Goal: Task Accomplishment & Management: Complete application form

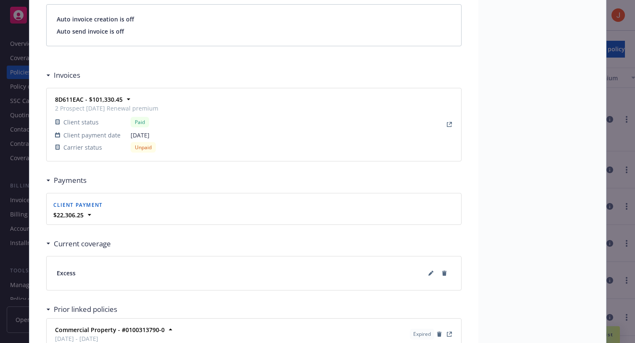
scroll to position [712, 0]
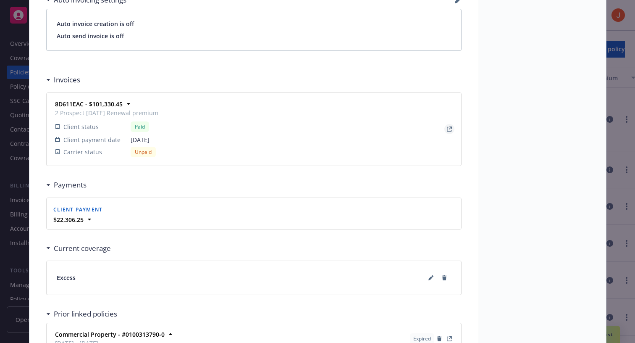
click at [449, 128] on icon "View Invoice" at bounding box center [449, 128] width 5 height 5
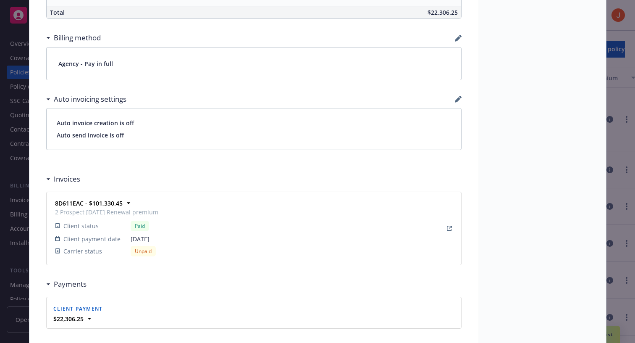
scroll to position [600, 0]
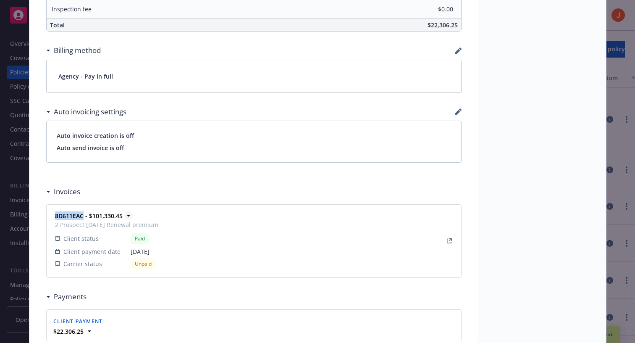
drag, startPoint x: 84, startPoint y: 217, endPoint x: 56, endPoint y: 218, distance: 27.3
click at [56, 218] on strong "8D611EAC - $101,330.45" at bounding box center [89, 216] width 68 height 8
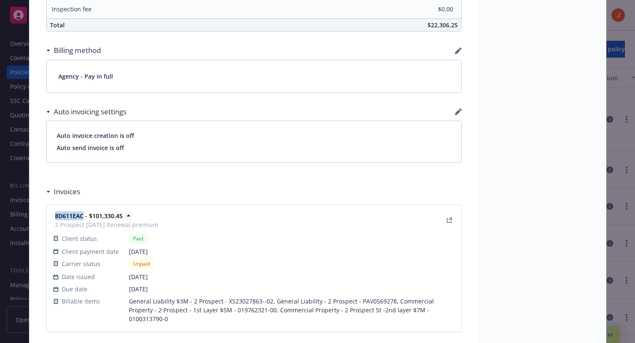
copy strong "8D611EAC"
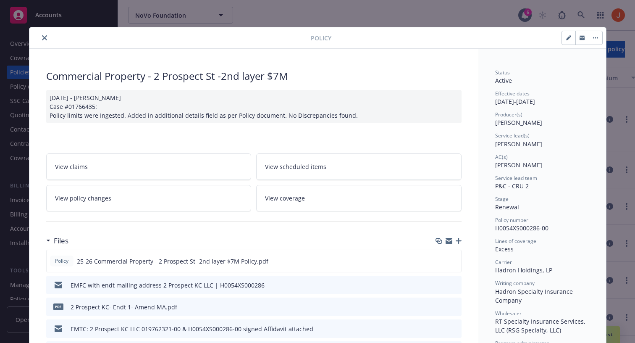
click at [44, 41] on button "close" at bounding box center [44, 38] width 10 height 10
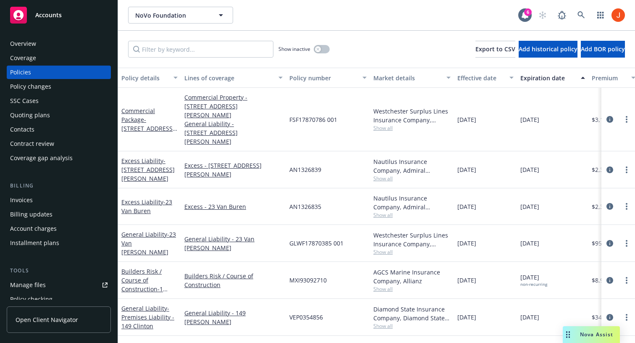
click at [33, 202] on div "Invoices" at bounding box center [58, 199] width 97 height 13
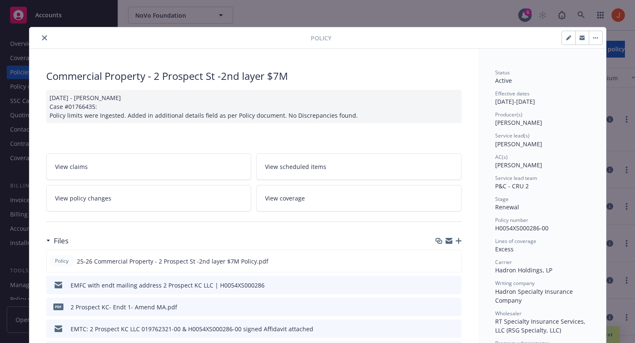
scroll to position [25, 0]
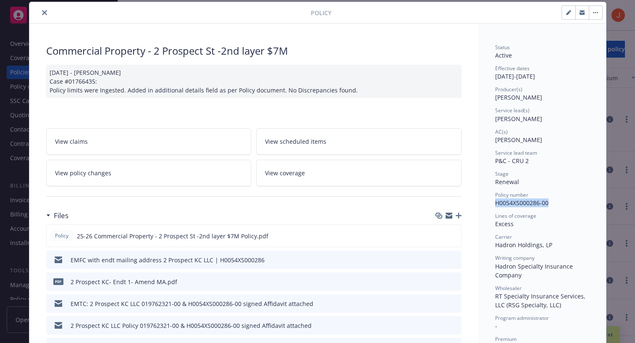
drag, startPoint x: 549, startPoint y: 204, endPoint x: 496, endPoint y: 206, distance: 52.9
click at [496, 206] on div "Policy number H0054XS000286-00" at bounding box center [542, 199] width 94 height 16
copy span "H0054XS000286-00"
click at [595, 16] on button "button" at bounding box center [595, 12] width 13 height 13
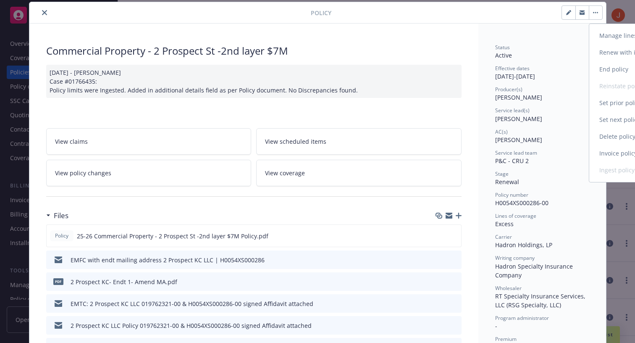
click at [603, 150] on link "Invoice policy" at bounding box center [638, 153] width 99 height 17
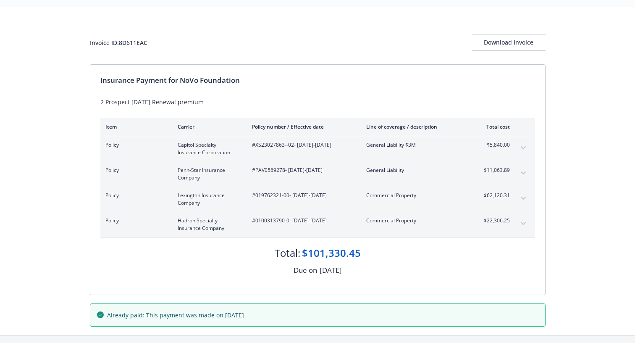
scroll to position [26, 0]
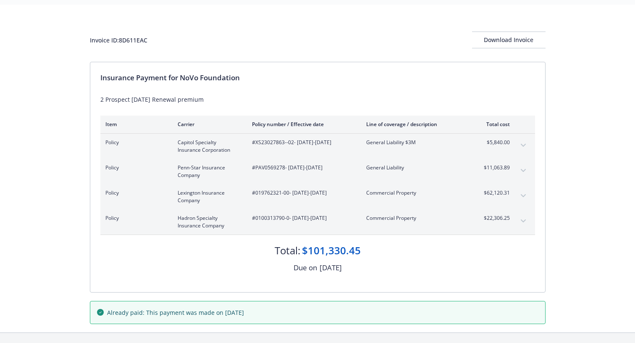
click at [522, 218] on button "expand content" at bounding box center [522, 220] width 13 height 13
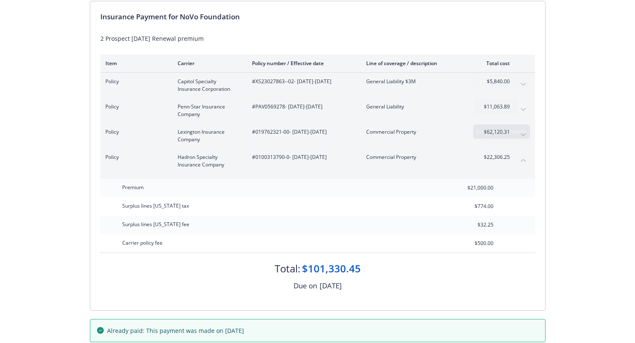
scroll to position [0, 0]
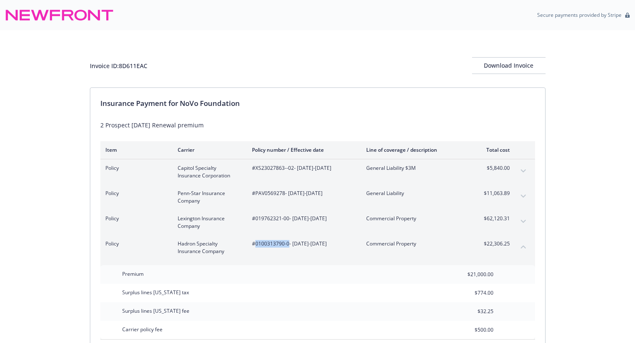
drag, startPoint x: 288, startPoint y: 244, endPoint x: 255, endPoint y: 244, distance: 32.8
click at [255, 244] on span "#0100313790-0 - 08/01/2025-08/01/2026" at bounding box center [302, 244] width 101 height 8
copy span "0100313790-0"
click at [261, 247] on div "#0100313790-0 - 08/01/2025-08/01/2026" at bounding box center [302, 247] width 101 height 15
drag, startPoint x: 289, startPoint y: 244, endPoint x: 254, endPoint y: 244, distance: 35.7
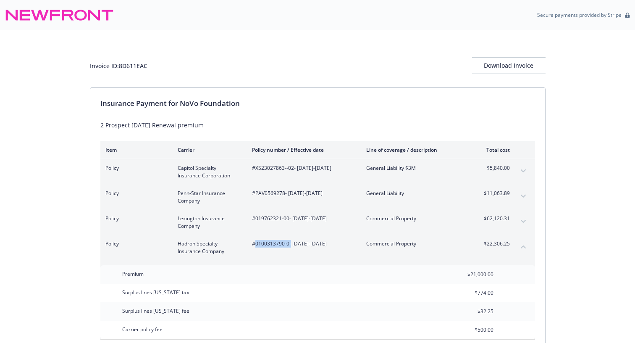
click at [254, 244] on span "#0100313790-0 - 08/01/2025-08/01/2026" at bounding box center [302, 244] width 101 height 8
drag, startPoint x: 256, startPoint y: 244, endPoint x: 287, endPoint y: 243, distance: 31.5
click at [287, 243] on span "#0100313790-0 - 08/01/2025-08/01/2026" at bounding box center [302, 244] width 101 height 8
copy span "0100313790-0"
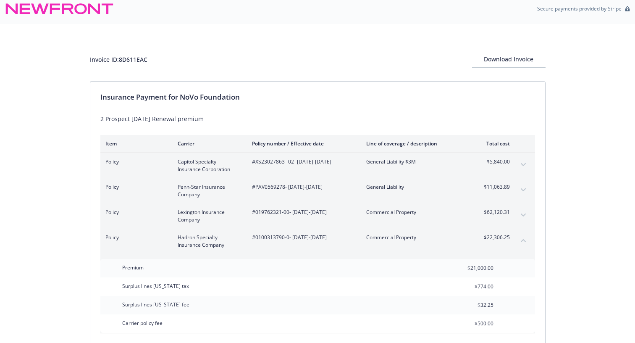
scroll to position [16, 0]
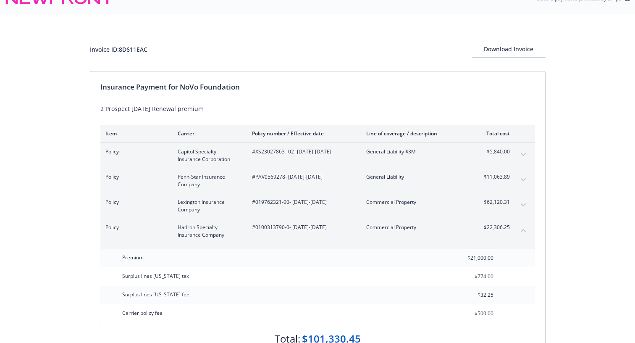
click at [278, 228] on span "#0100313790-0 - 08/01/2025-08/01/2026" at bounding box center [302, 227] width 101 height 8
click at [567, 225] on div "Invoice ID: 8D611EAC Download Invoice Insurance Payment for NoVo Foundation 2 P…" at bounding box center [317, 217] width 635 height 406
click at [539, 232] on div "Insurance Payment for NoVo Foundation 2 Prospect 8/1/25 Renewal premium Item Ca…" at bounding box center [317, 225] width 455 height 309
click at [548, 226] on div "Invoice ID: 8D611EAC Download Invoice Insurance Payment for NoVo Foundation 2 P…" at bounding box center [317, 217] width 635 height 406
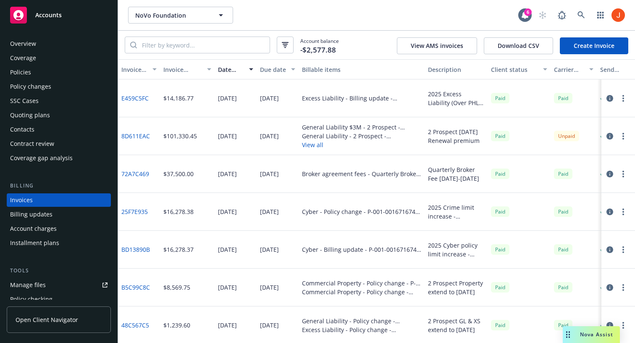
scroll to position [14, 0]
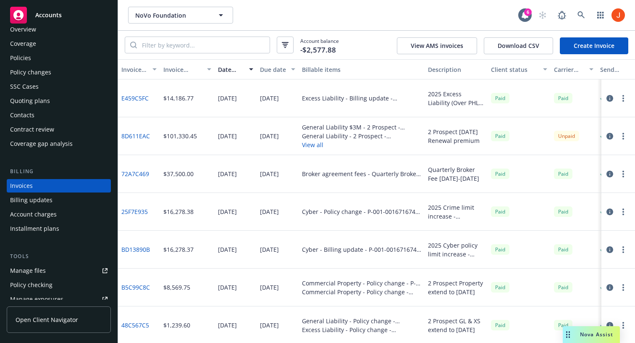
click at [611, 137] on icon "button" at bounding box center [609, 136] width 7 height 7
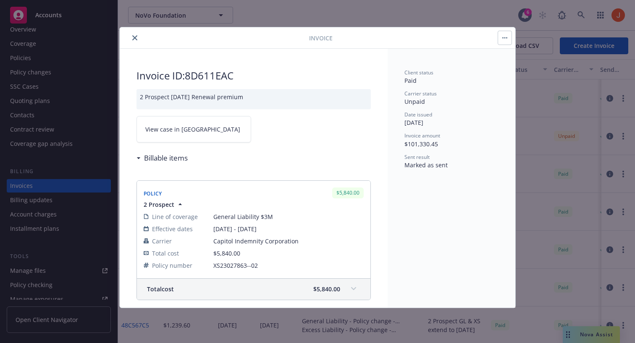
click at [504, 39] on button "button" at bounding box center [504, 37] width 13 height 13
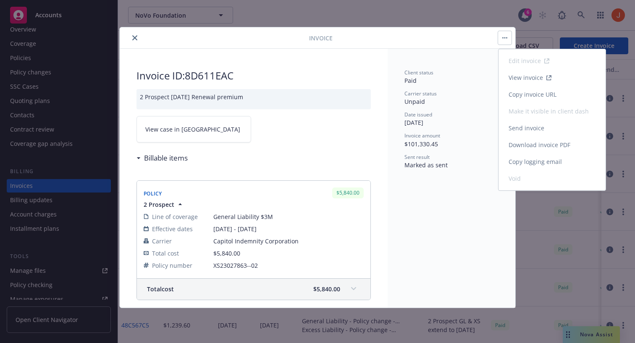
click at [547, 83] on link "View invoice" at bounding box center [551, 77] width 107 height 17
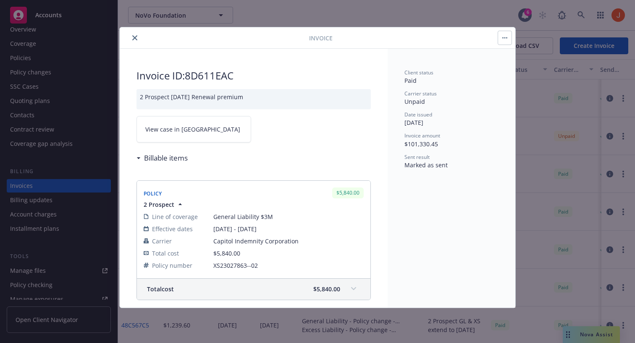
click at [505, 36] on button "button" at bounding box center [504, 37] width 13 height 13
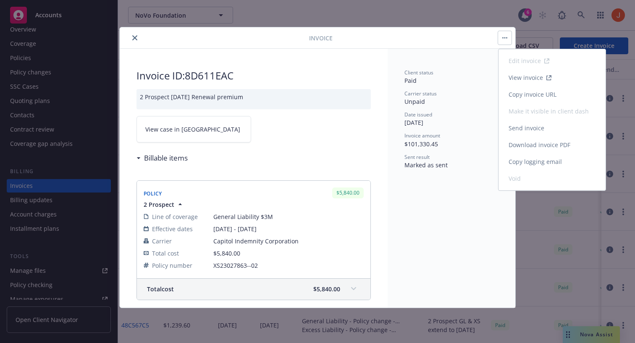
click at [538, 83] on link "View invoice" at bounding box center [551, 77] width 107 height 17
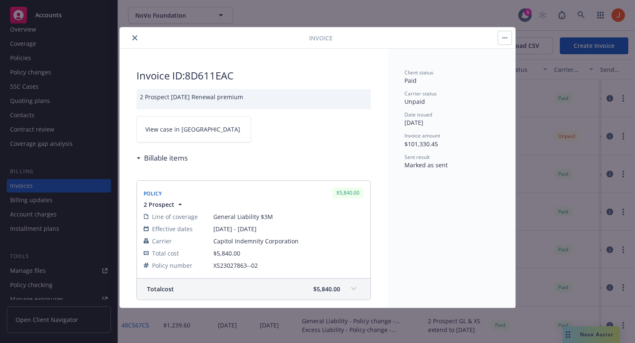
click at [448, 129] on div "Client status Paid Carrier status Unpaid Date issued 08/06/2025 Invoice amount …" at bounding box center [451, 119] width 94 height 100
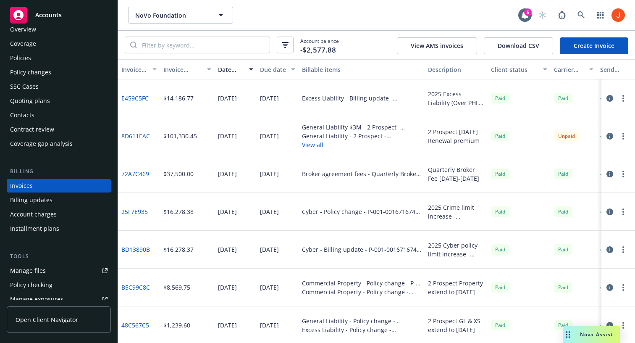
click at [593, 54] on link "Create Invoice" at bounding box center [594, 45] width 68 height 17
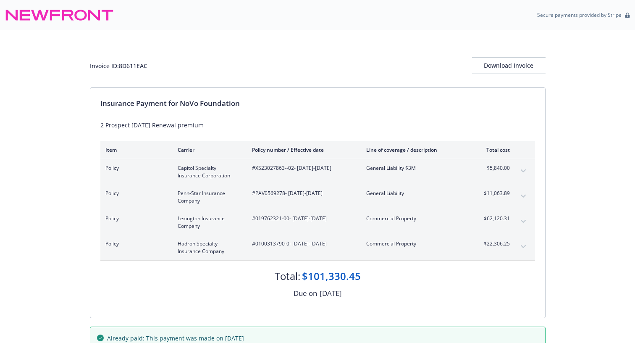
click at [554, 155] on div "Invoice ID: 8D611EAC Download Invoice Insurance Payment for NoVo Foundation 2 P…" at bounding box center [317, 194] width 635 height 328
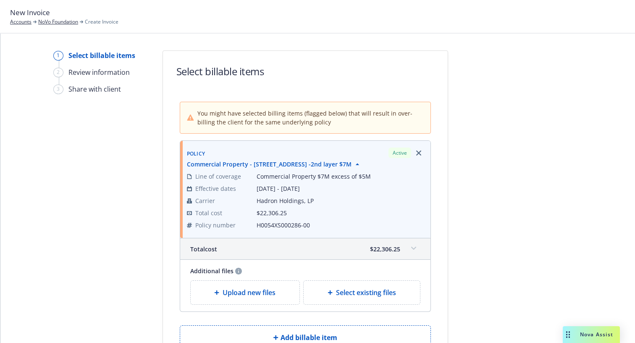
click at [474, 238] on div at bounding box center [524, 225] width 118 height 350
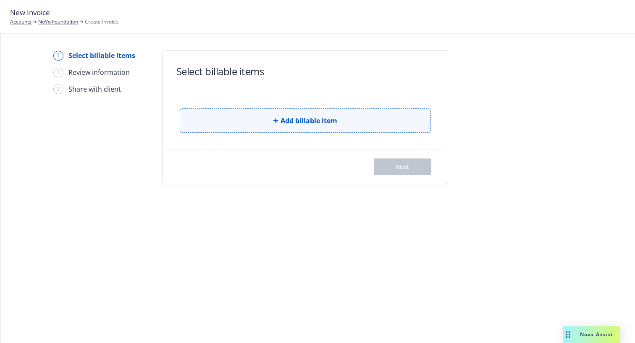
click at [265, 120] on button "Add billable item" at bounding box center [305, 120] width 251 height 24
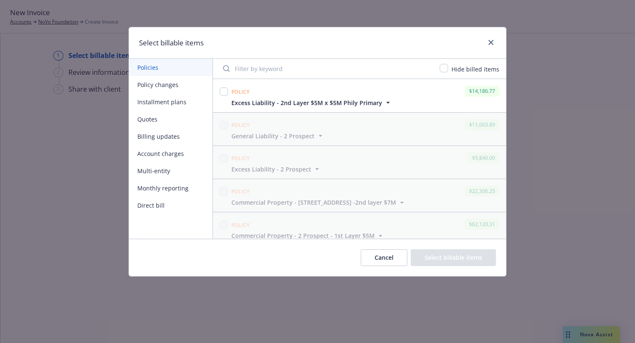
click at [277, 70] on input "Filter by keyword" at bounding box center [326, 68] width 217 height 17
paste input "0100313790-0"
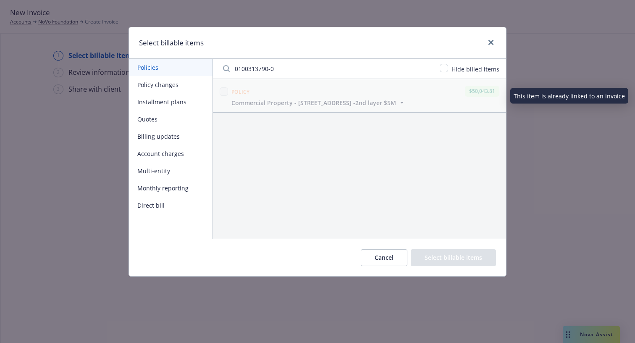
type input "0100313790-0"
click at [270, 89] on div "Policy $50,043.81" at bounding box center [365, 91] width 271 height 14
click at [287, 98] on span "Commercial Property - 2 Prospect St -2nd layer $5M" at bounding box center [313, 102] width 165 height 9
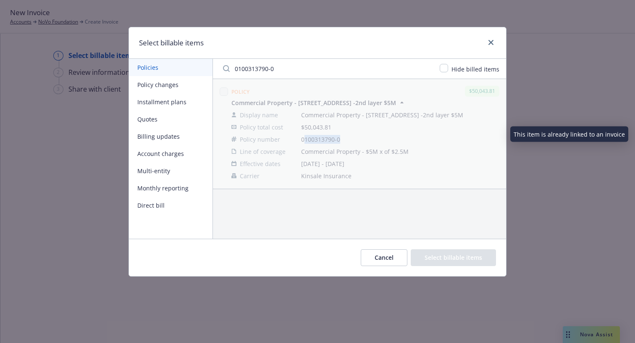
drag, startPoint x: 344, startPoint y: 139, endPoint x: 303, endPoint y: 141, distance: 41.6
click at [303, 141] on span "0100313790-0" at bounding box center [400, 139] width 198 height 9
drag, startPoint x: 302, startPoint y: 141, endPoint x: 344, endPoint y: 138, distance: 42.5
click at [344, 138] on span "0100313790-0" at bounding box center [400, 139] width 198 height 9
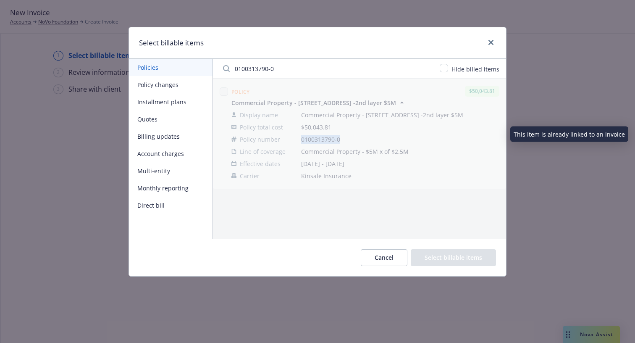
click at [344, 138] on span "0100313790-0" at bounding box center [400, 139] width 198 height 9
drag, startPoint x: 344, startPoint y: 138, endPoint x: 310, endPoint y: 141, distance: 34.6
click at [310, 141] on span "0100313790-0" at bounding box center [400, 139] width 198 height 9
drag, startPoint x: 301, startPoint y: 140, endPoint x: 353, endPoint y: 142, distance: 52.1
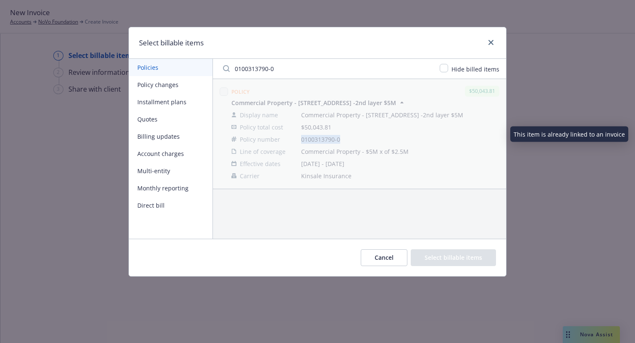
click at [353, 142] on span "0100313790-0" at bounding box center [400, 139] width 198 height 9
drag, startPoint x: 353, startPoint y: 142, endPoint x: 307, endPoint y: 142, distance: 46.2
click at [307, 142] on span "0100313790-0" at bounding box center [400, 139] width 198 height 9
click at [307, 141] on span "0100313790-0" at bounding box center [400, 139] width 198 height 9
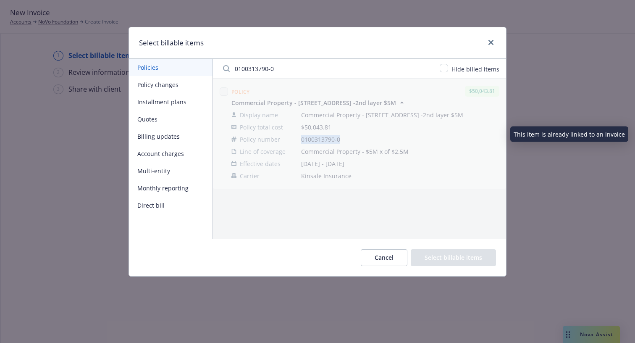
drag, startPoint x: 307, startPoint y: 141, endPoint x: 344, endPoint y: 144, distance: 37.1
click at [344, 144] on td "0100313790-0" at bounding box center [400, 139] width 198 height 12
drag, startPoint x: 344, startPoint y: 142, endPoint x: 303, endPoint y: 140, distance: 40.8
click at [303, 140] on span "0100313790-0" at bounding box center [400, 139] width 198 height 9
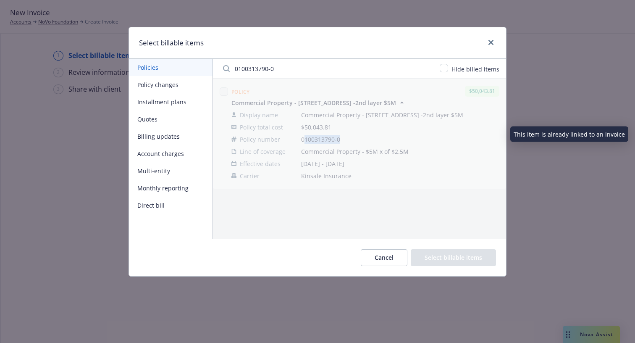
click at [303, 140] on span "0100313790-0" at bounding box center [400, 139] width 198 height 9
drag, startPoint x: 303, startPoint y: 140, endPoint x: 356, endPoint y: 142, distance: 53.4
click at [356, 142] on span "0100313790-0" at bounding box center [400, 139] width 198 height 9
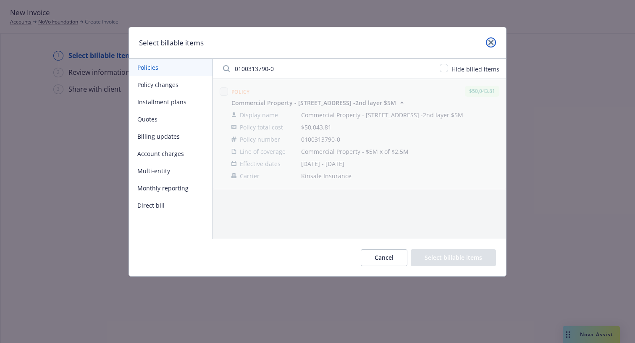
click at [488, 42] on icon "close" at bounding box center [490, 42] width 5 height 5
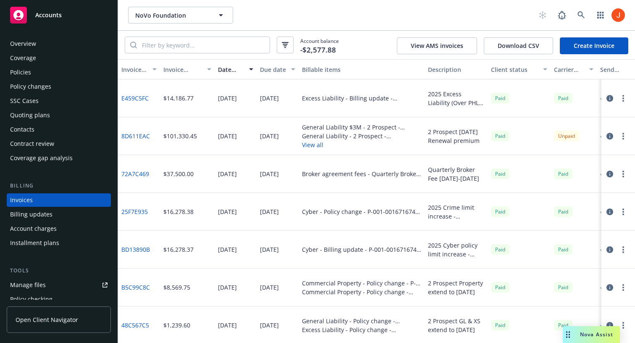
scroll to position [15, 0]
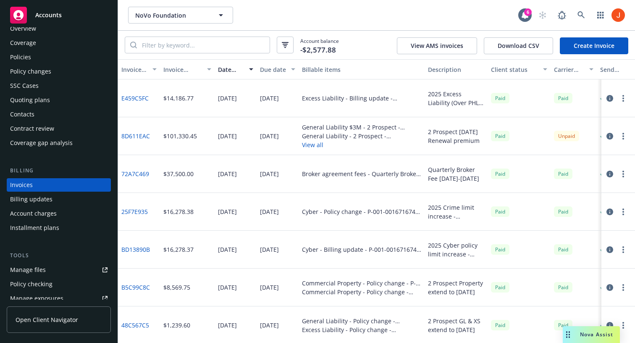
click at [33, 63] on div "Policies" at bounding box center [58, 56] width 97 height 13
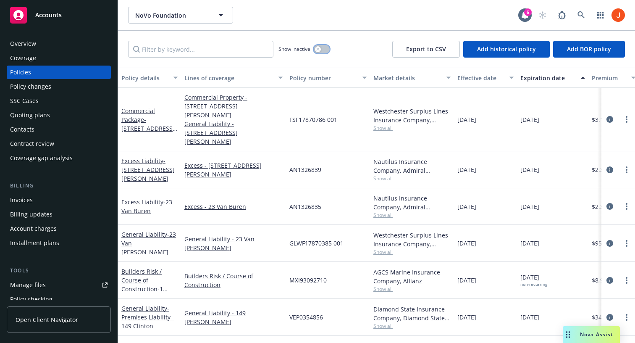
click at [324, 47] on button "button" at bounding box center [322, 49] width 16 height 8
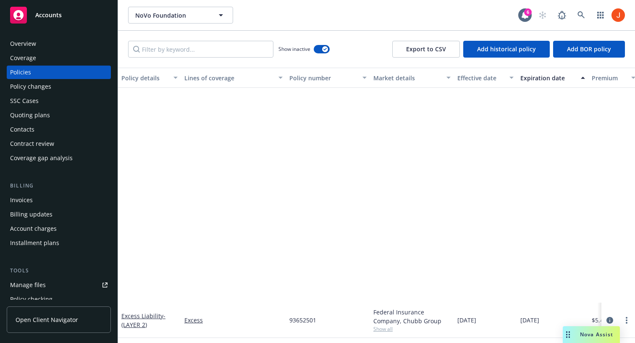
scroll to position [1124, 0]
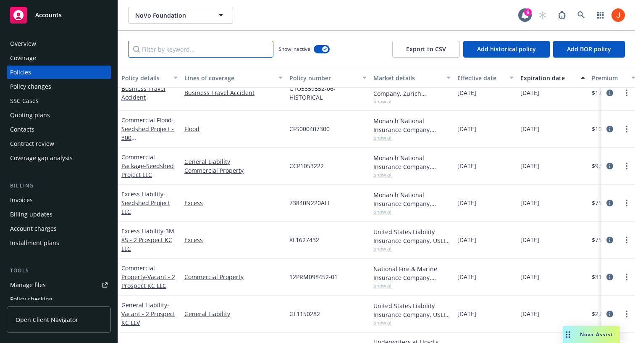
click at [231, 48] on input "Filter by keyword..." at bounding box center [200, 49] width 145 height 17
paste input "0100313790-0"
type input "0100313790-0"
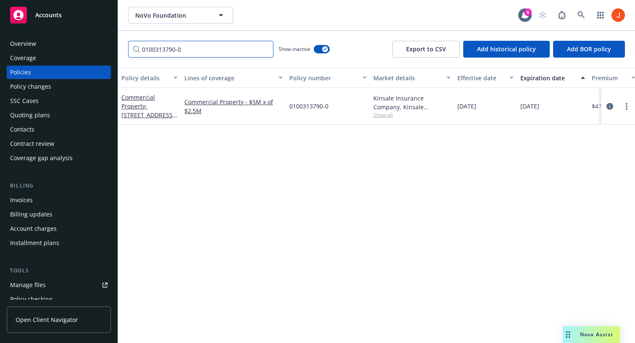
scroll to position [0, 0]
click at [606, 107] on icon "circleInformation" at bounding box center [609, 106] width 7 height 7
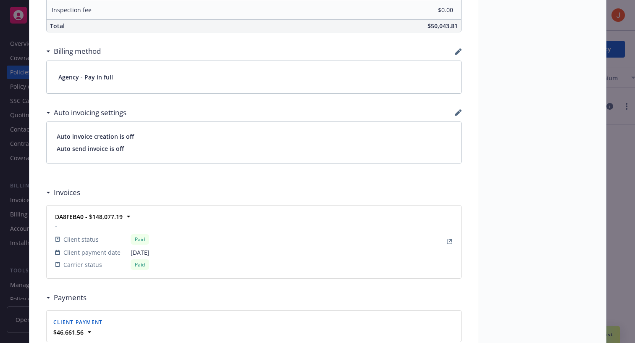
scroll to position [599, 0]
click at [450, 242] on icon "View Invoice" at bounding box center [449, 240] width 5 height 5
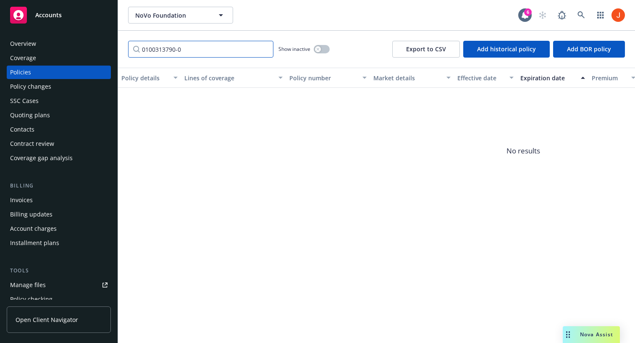
click at [265, 50] on input "0100313790-0" at bounding box center [200, 49] width 145 height 17
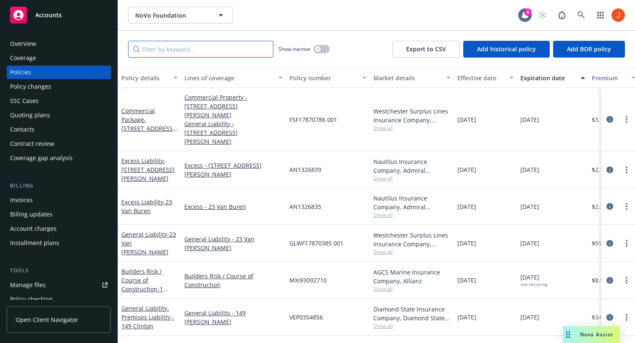
scroll to position [14, 0]
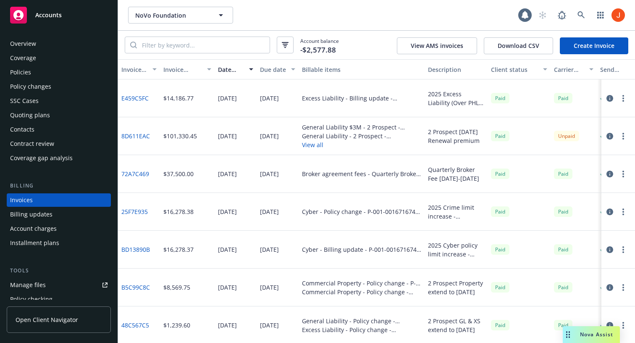
scroll to position [15, 0]
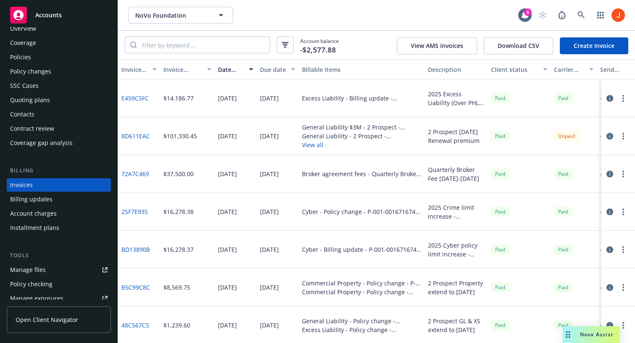
scroll to position [0, 109]
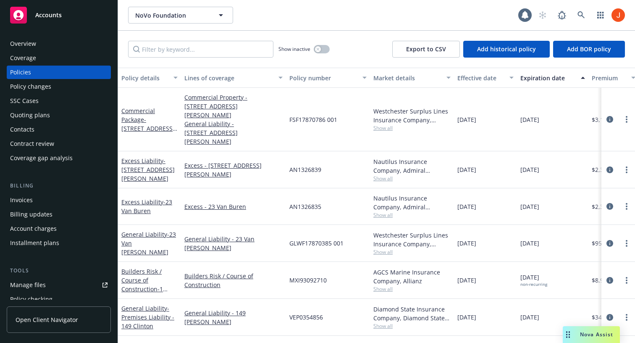
scroll to position [0, 294]
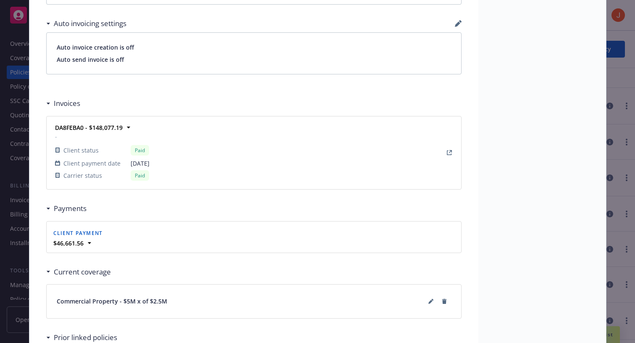
scroll to position [909, 0]
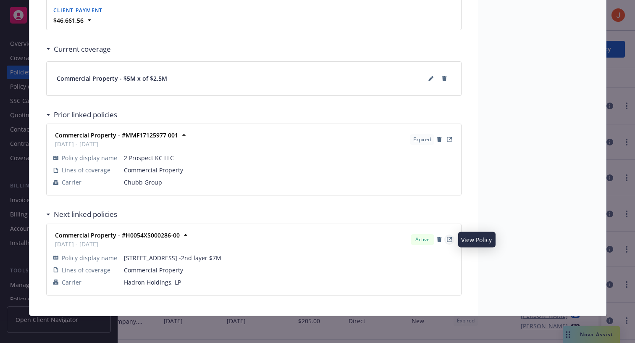
click at [450, 240] on icon "View Policy" at bounding box center [449, 239] width 5 height 5
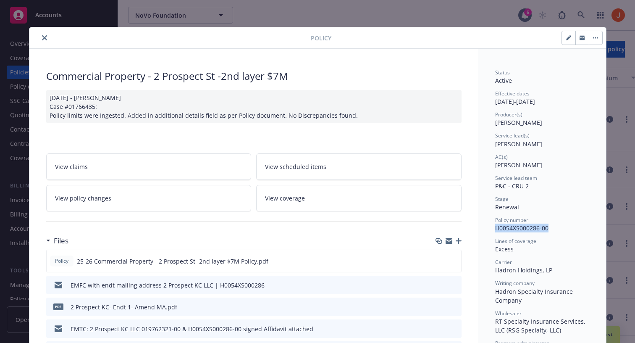
drag, startPoint x: 550, startPoint y: 229, endPoint x: 494, endPoint y: 227, distance: 55.5
copy span "H0054XS000286-00"
click at [47, 38] on icon "close" at bounding box center [44, 37] width 5 height 5
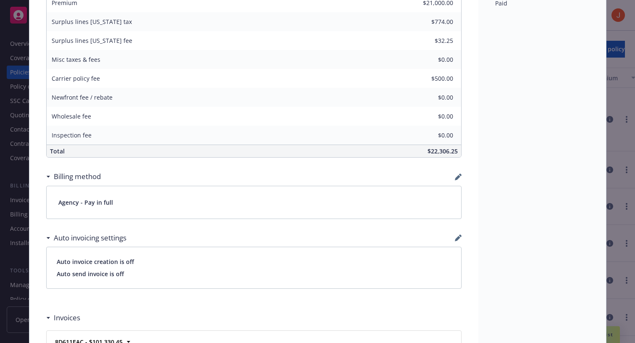
scroll to position [623, 0]
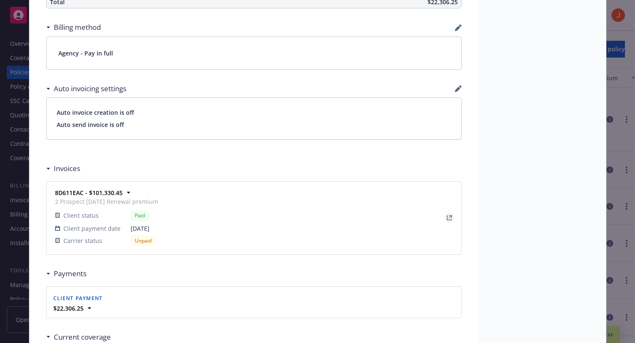
click at [451, 219] on icon "View Invoice" at bounding box center [449, 217] width 5 height 5
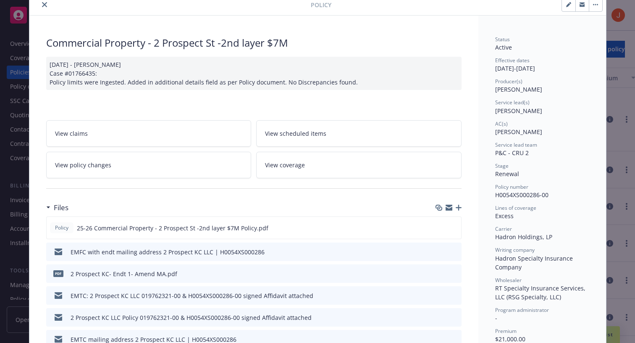
scroll to position [0, 0]
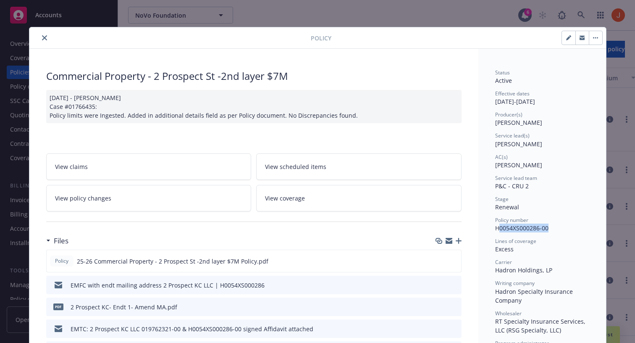
drag, startPoint x: 552, startPoint y: 233, endPoint x: 497, endPoint y: 229, distance: 54.8
click at [497, 229] on div "Status Active Effective dates [DATE] - [DATE] Producer(s) [PERSON_NAME] Service…" at bounding box center [542, 275] width 94 height 413
copy span "H0054XS000286-00"
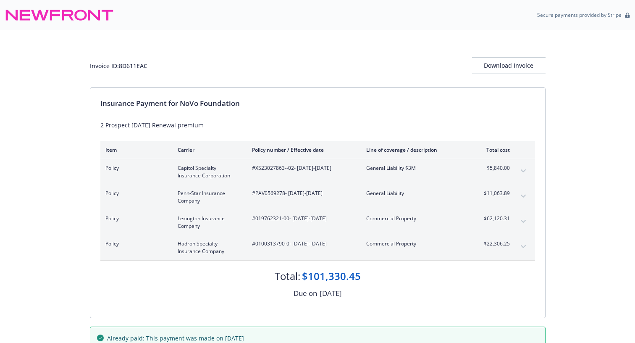
click at [557, 137] on div "Invoice ID: 8D611EAC Download Invoice Insurance Payment for NoVo Foundation 2 P…" at bounding box center [317, 194] width 635 height 328
